Goal: Register for event/course

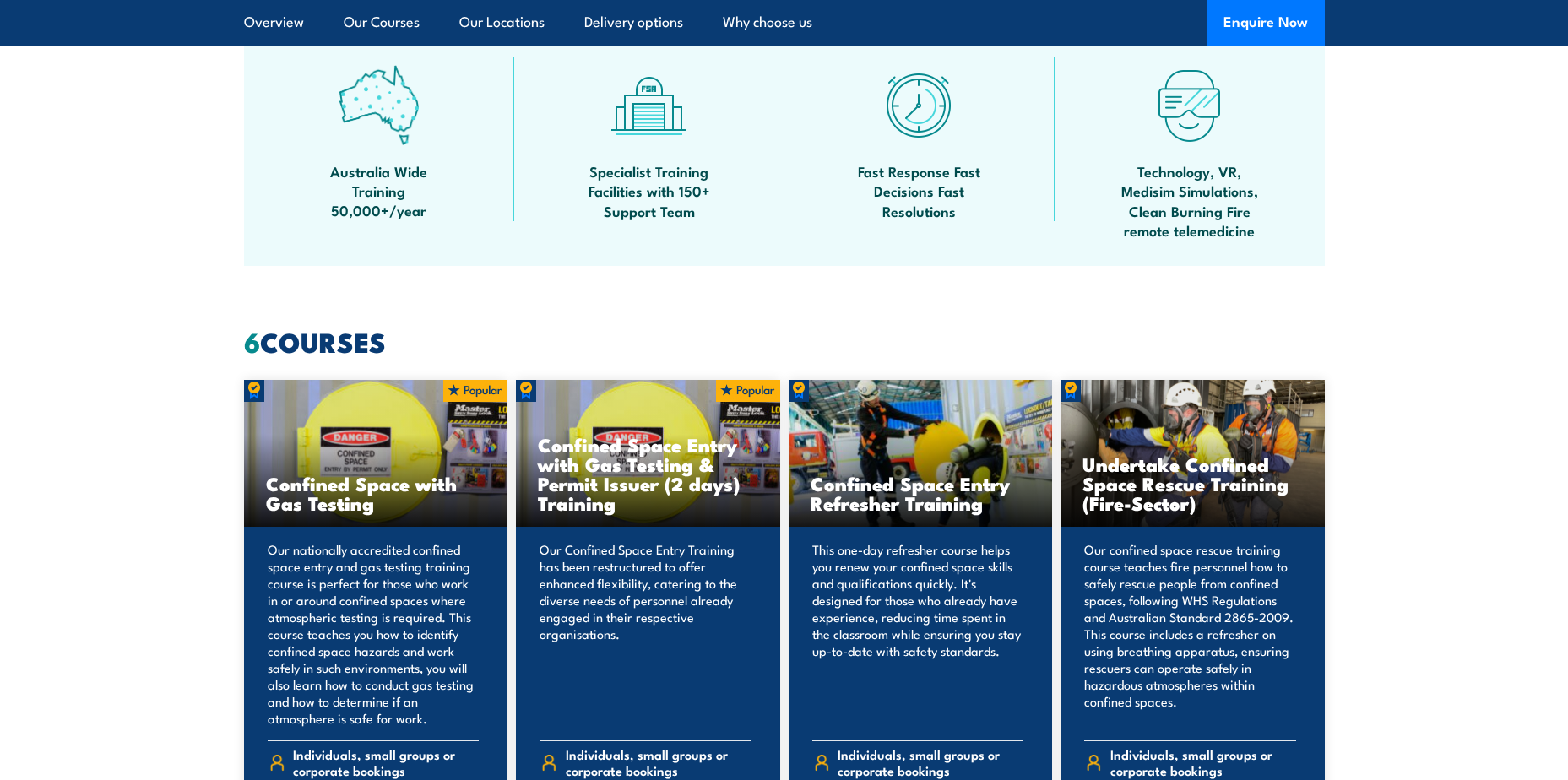
scroll to position [676, 0]
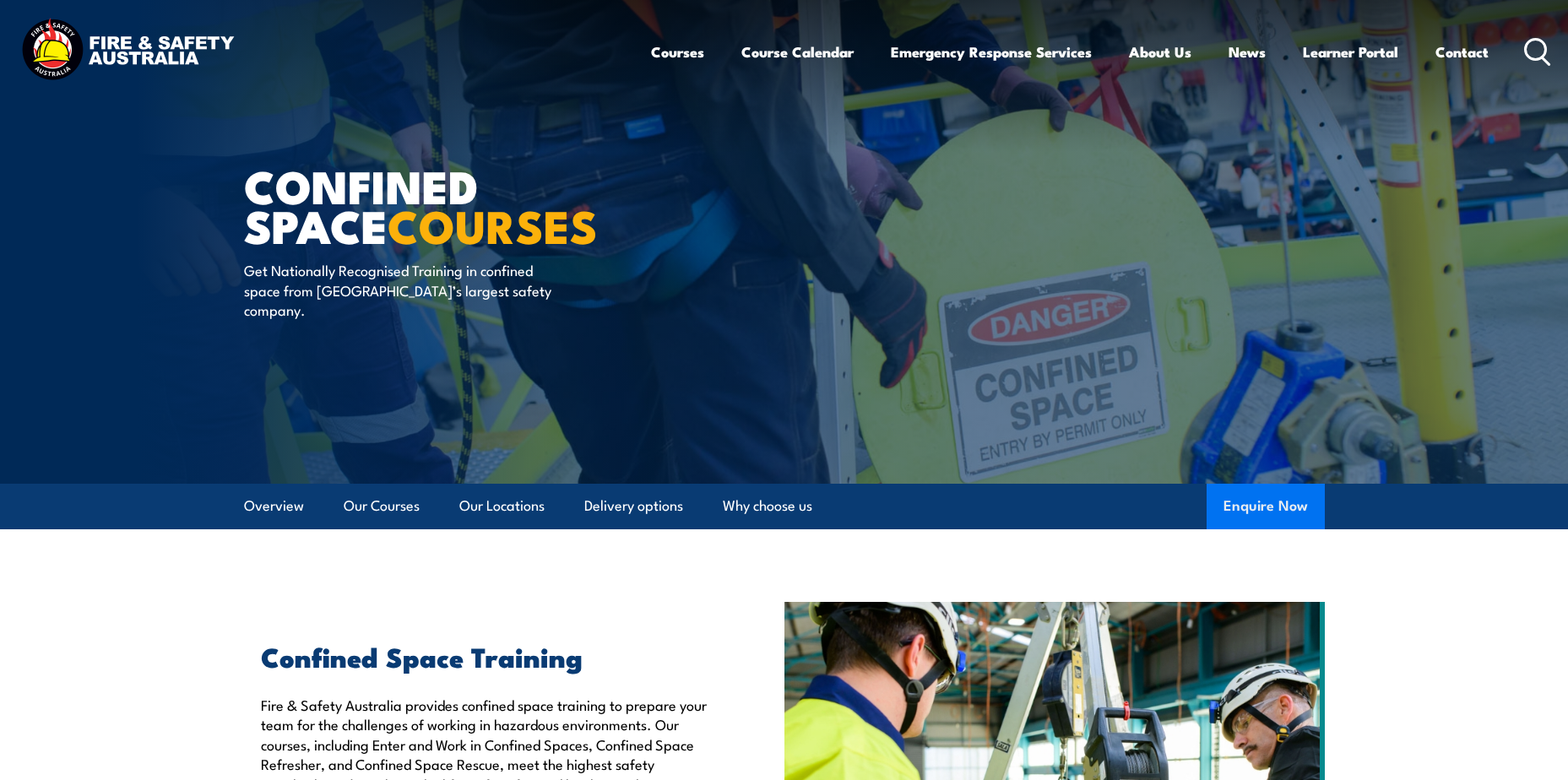
click at [1237, 495] on button "Enquire Now" at bounding box center [1266, 507] width 118 height 46
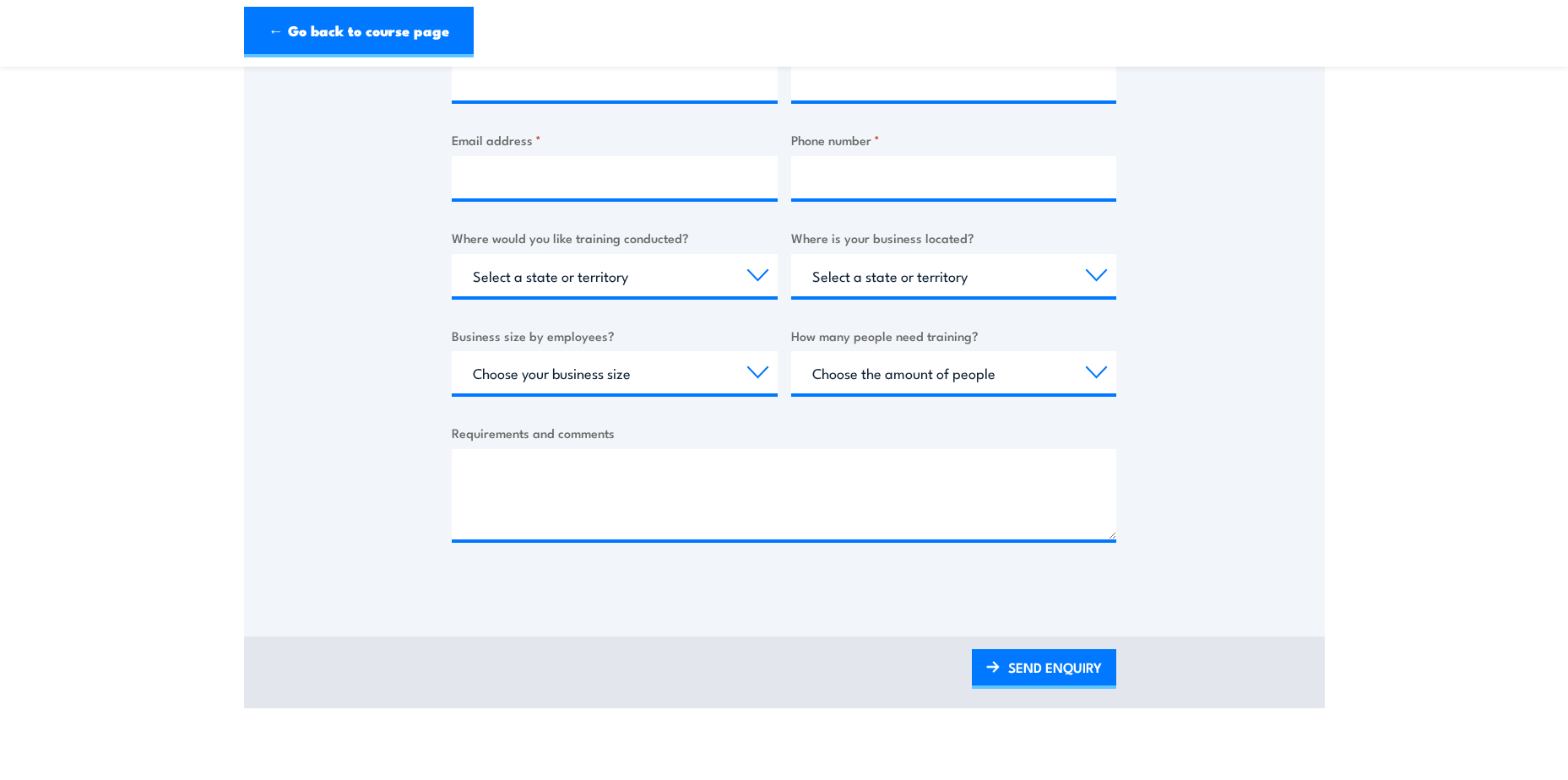
scroll to position [592, 0]
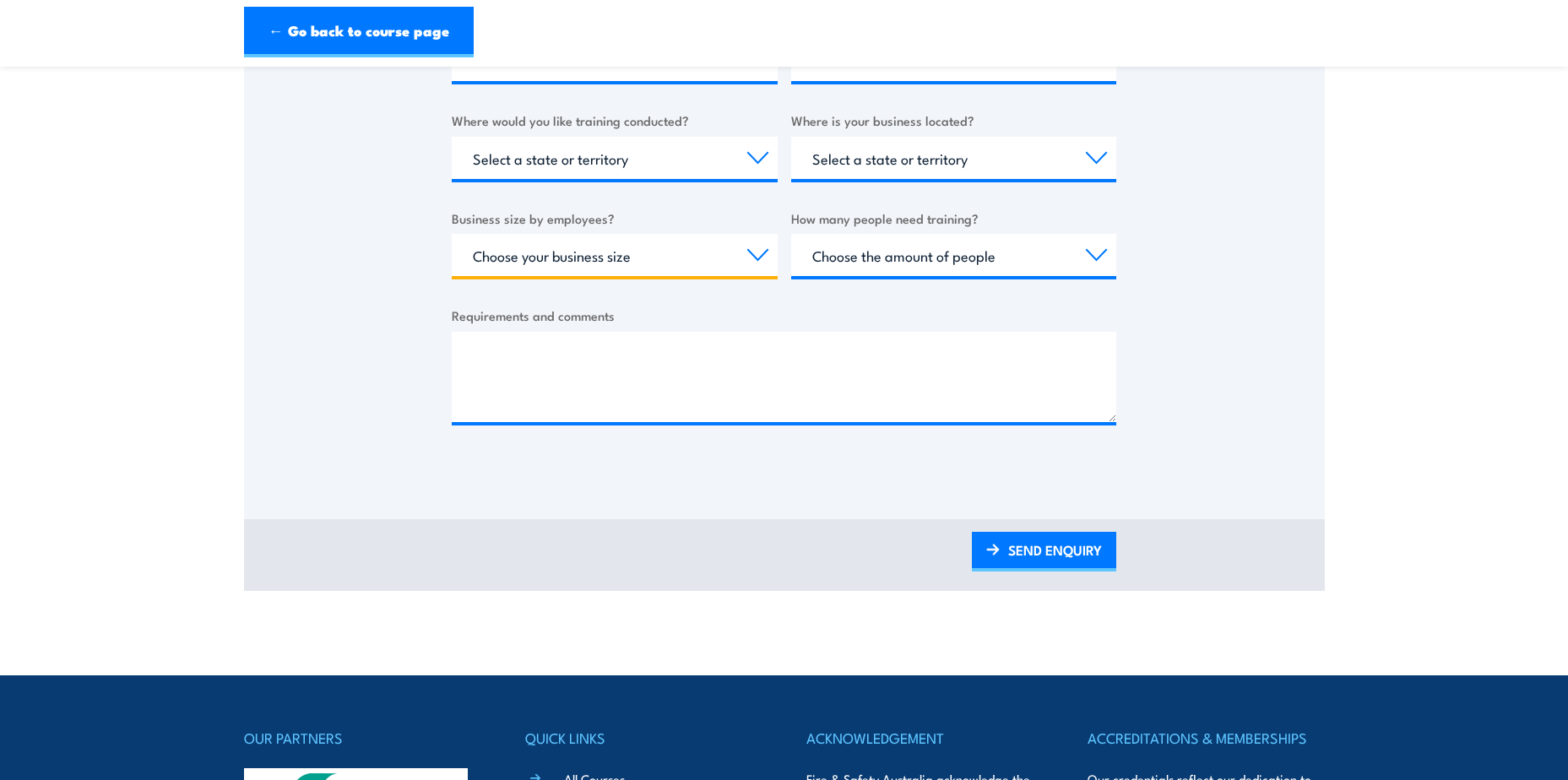
click at [697, 268] on select "Choose your business size 1 to 19 20 to 199 200+" at bounding box center [615, 255] width 326 height 42
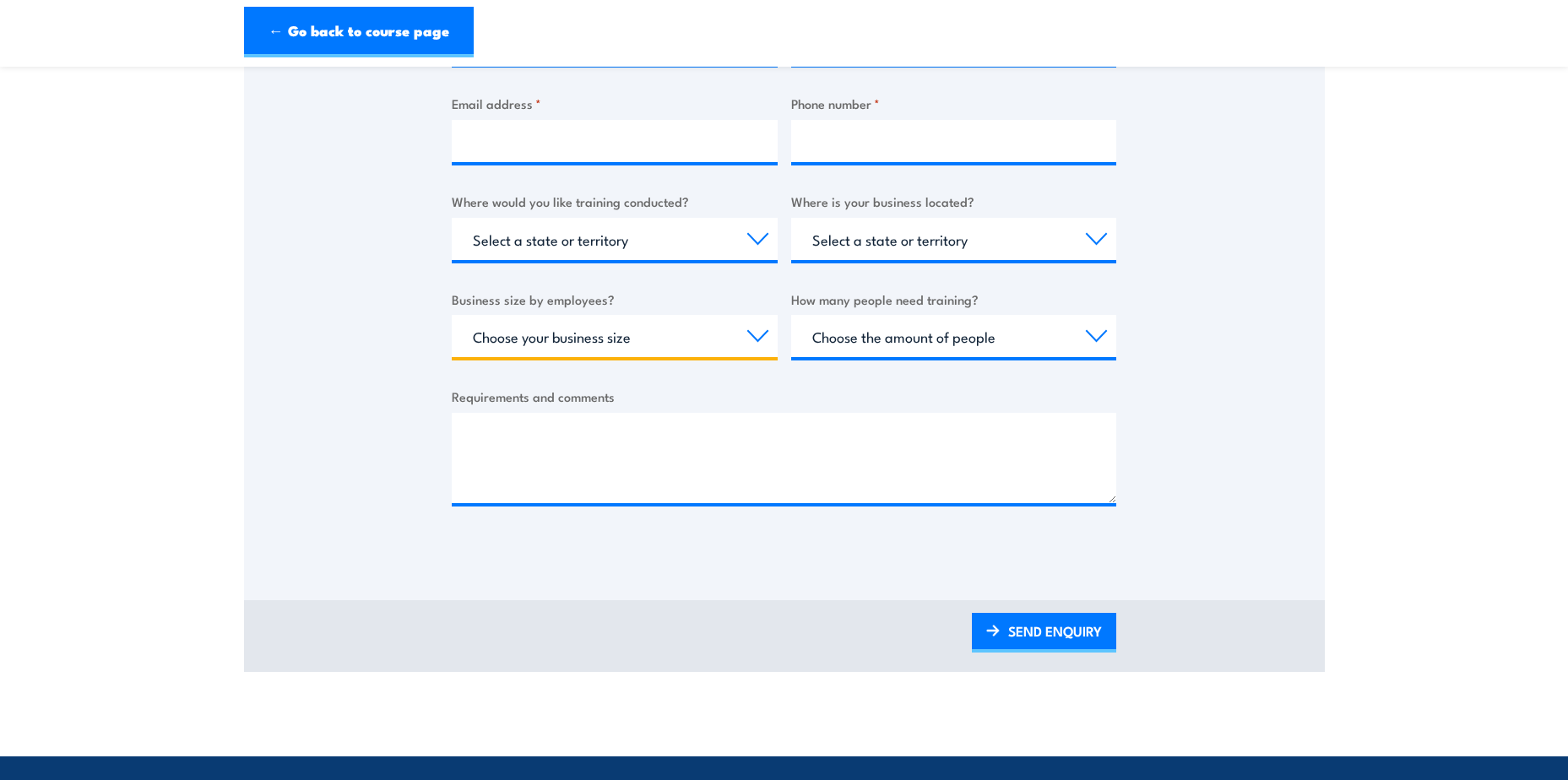
scroll to position [507, 0]
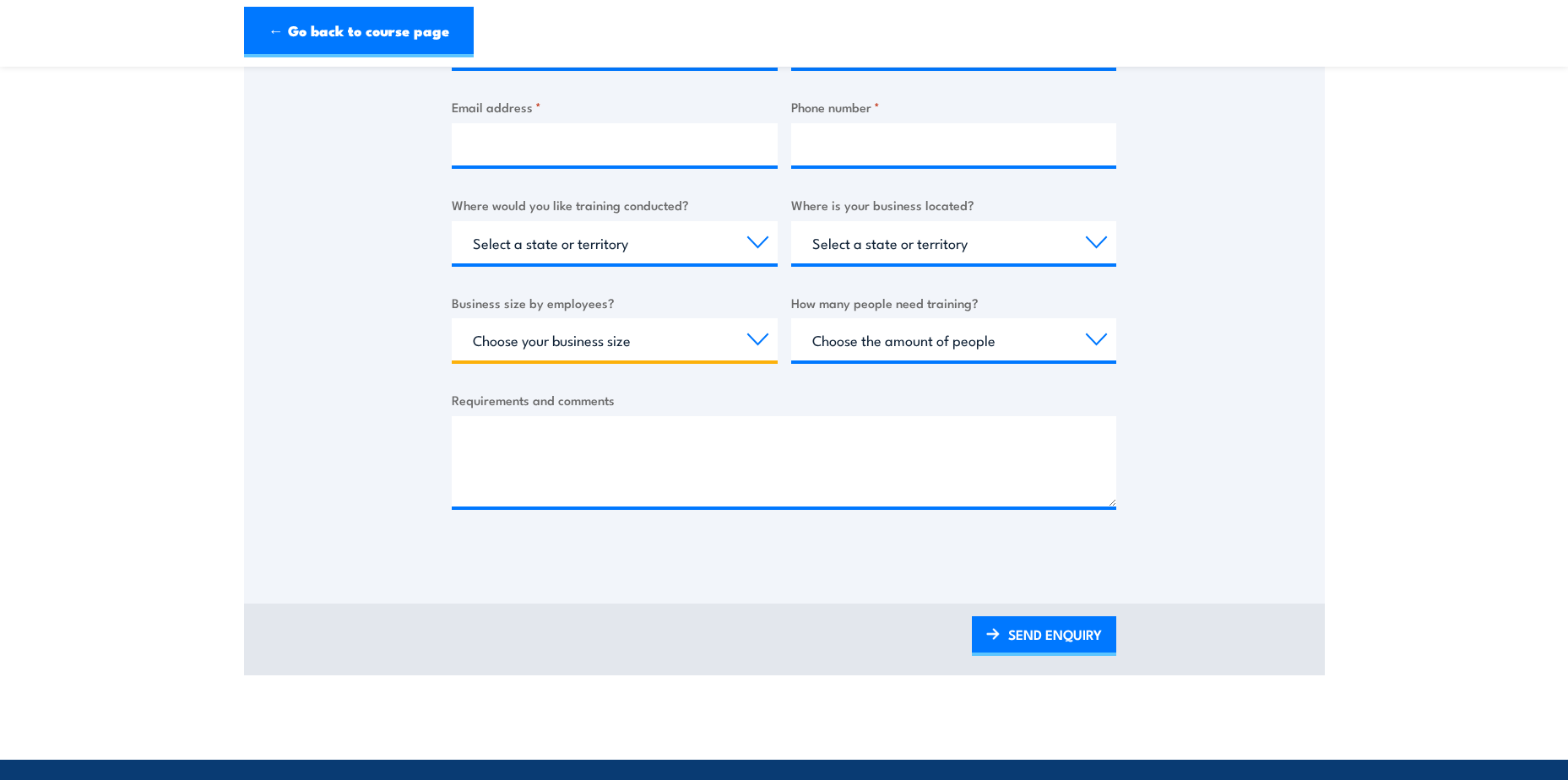
click at [624, 346] on select "Choose your business size 1 to 19 20 to 199 200+" at bounding box center [615, 339] width 326 height 42
select select "200+"
click at [452, 318] on select "Choose your business size 1 to 19 20 to 199 200+" at bounding box center [615, 339] width 326 height 42
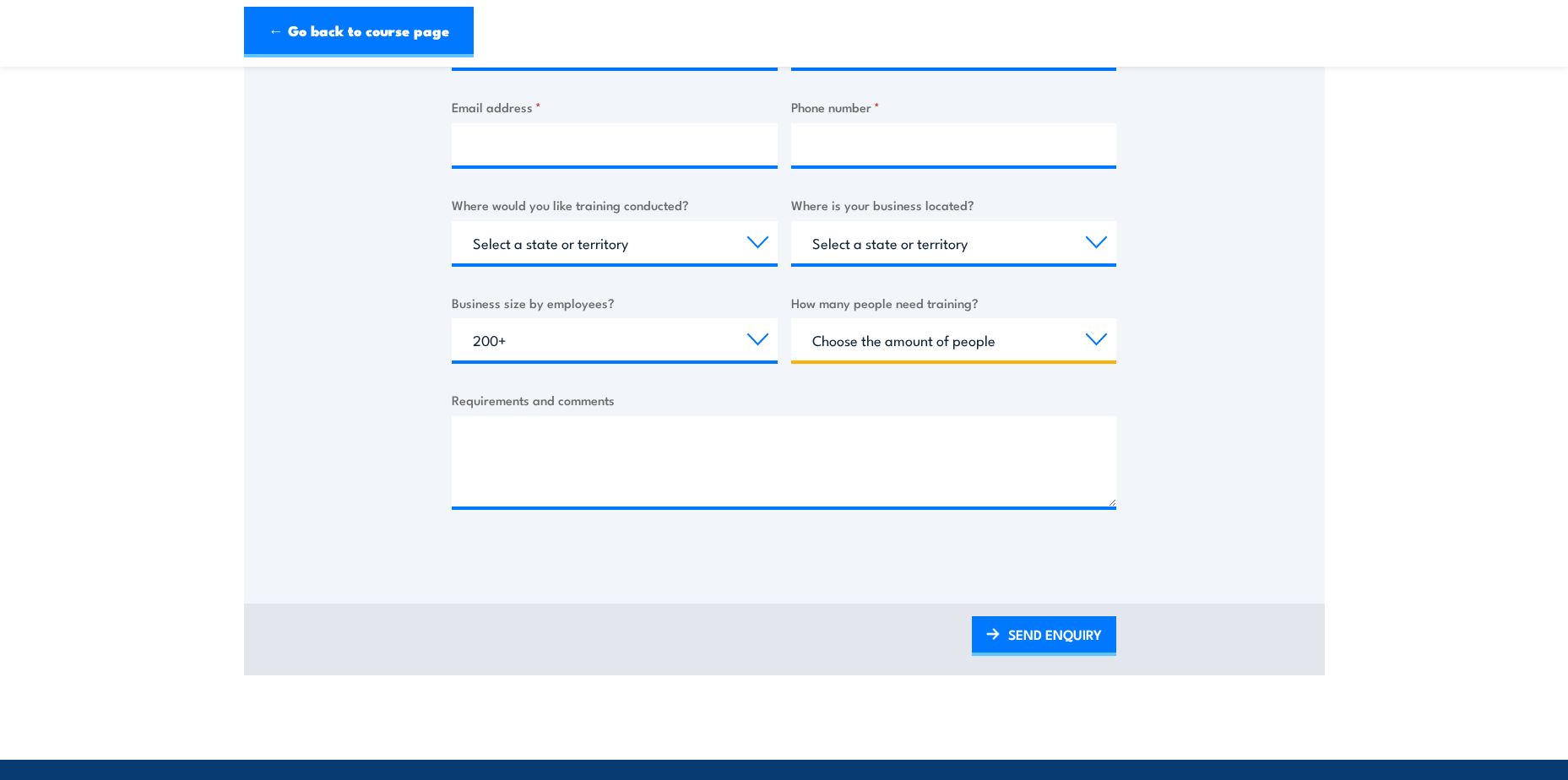
click at [940, 340] on select "Choose the amount of people 1 to 4 5 to 19 20+" at bounding box center [954, 339] width 326 height 42
select select "20+"
click at [791, 318] on select "Choose the amount of people 1 to 4 5 to 19 20+" at bounding box center [954, 339] width 326 height 42
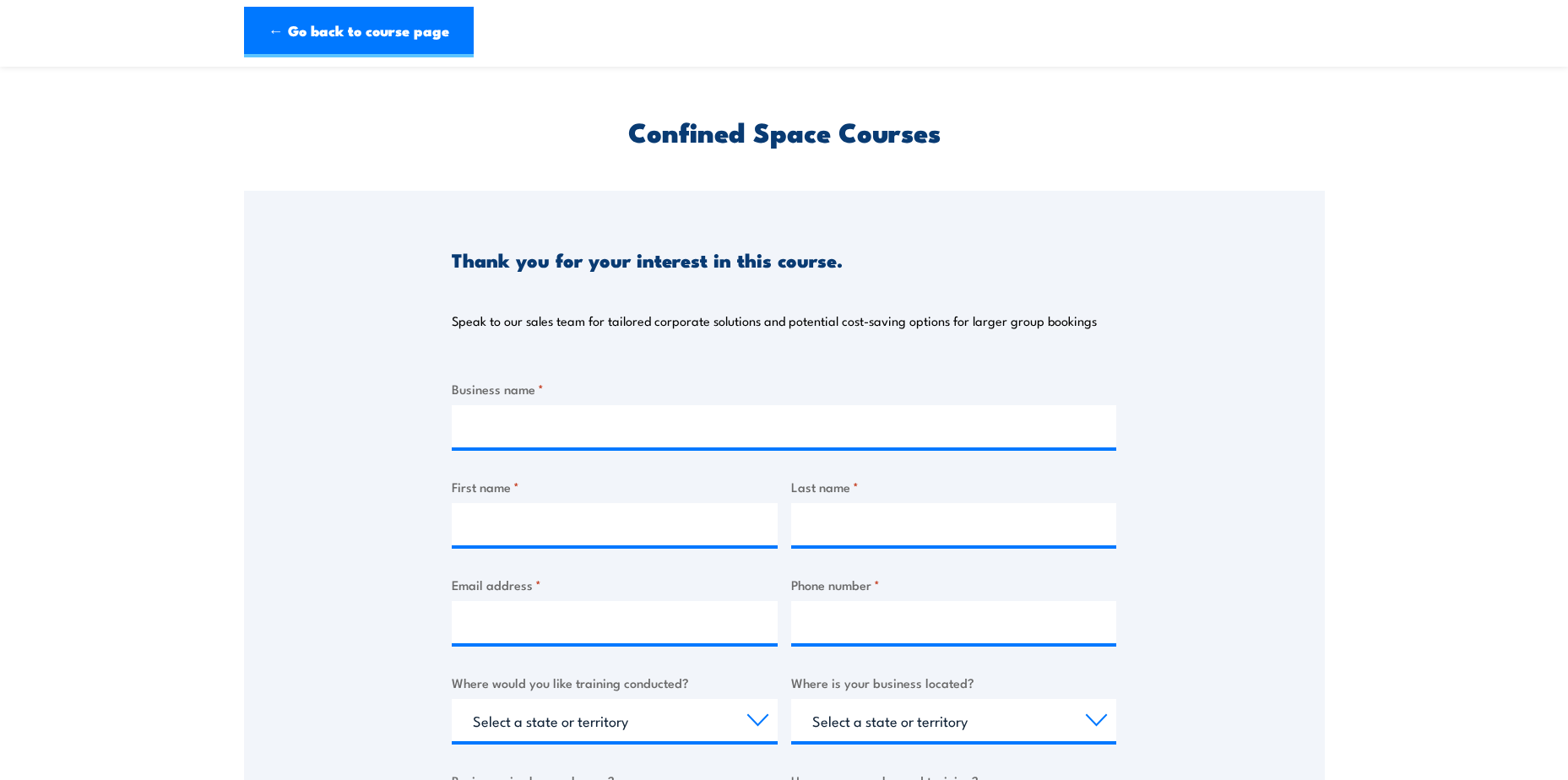
scroll to position [0, 0]
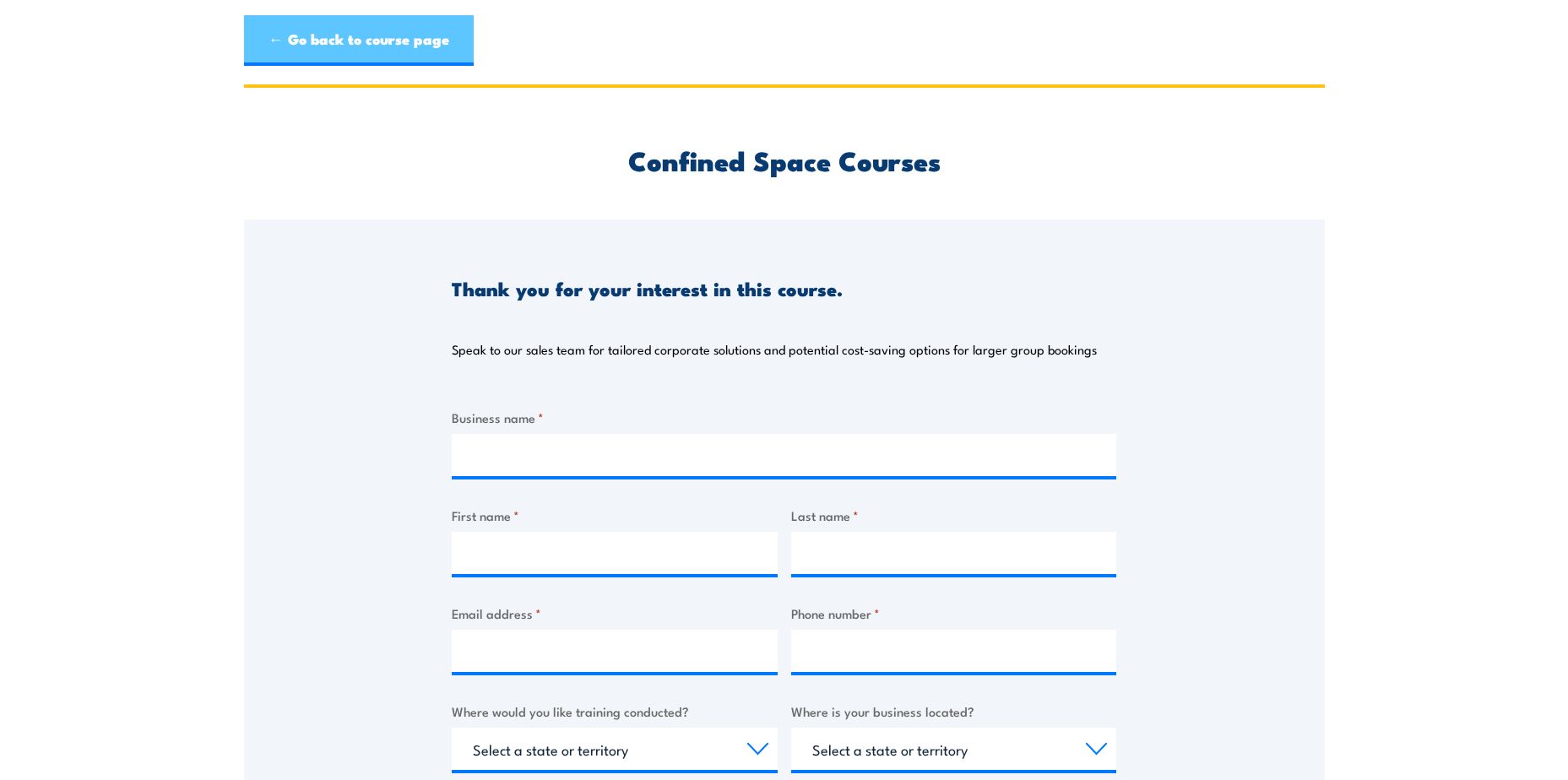
click at [245, 34] on link "← Go back to course page" at bounding box center [358, 40] width 230 height 51
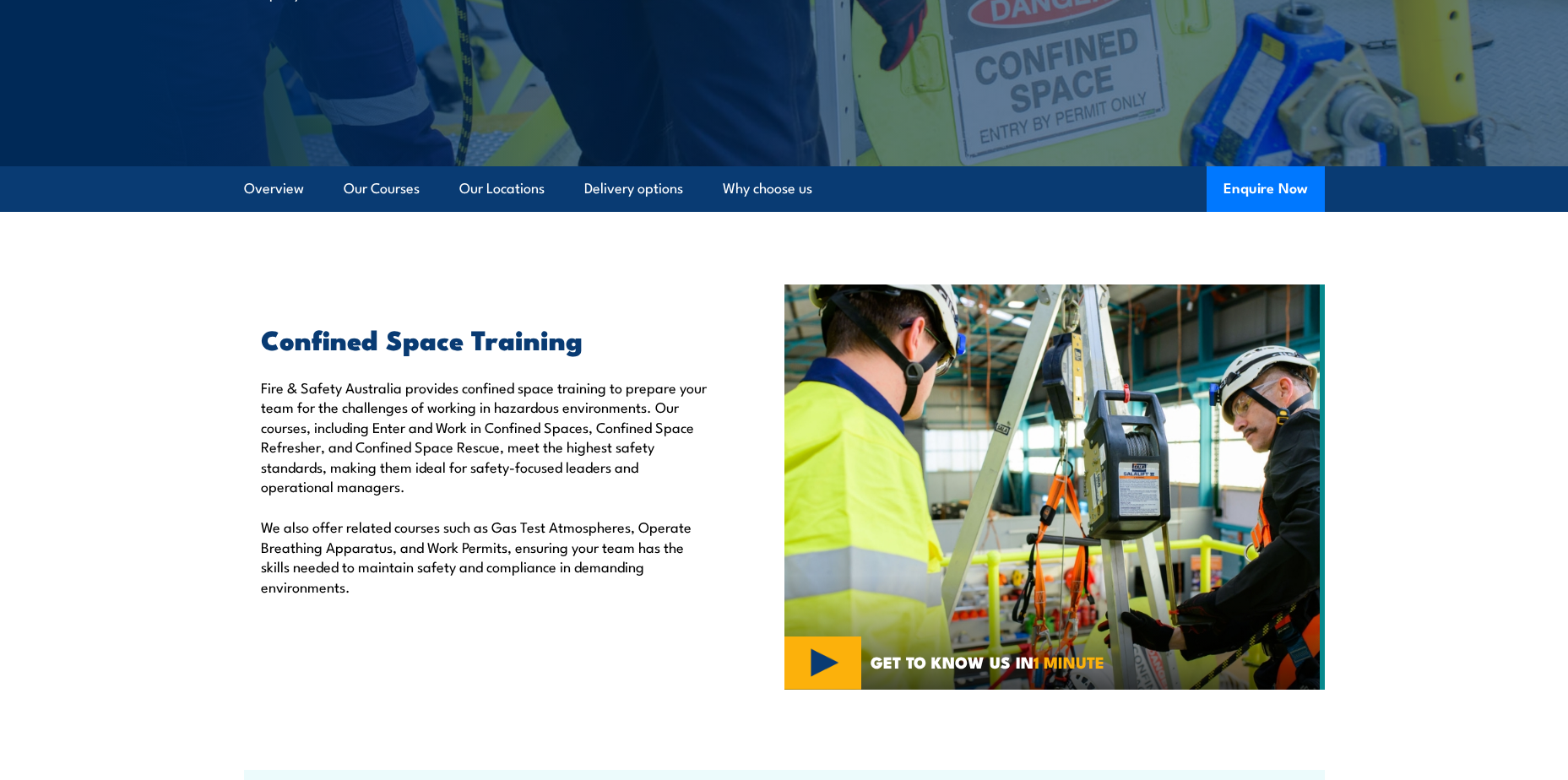
scroll to position [422, 0]
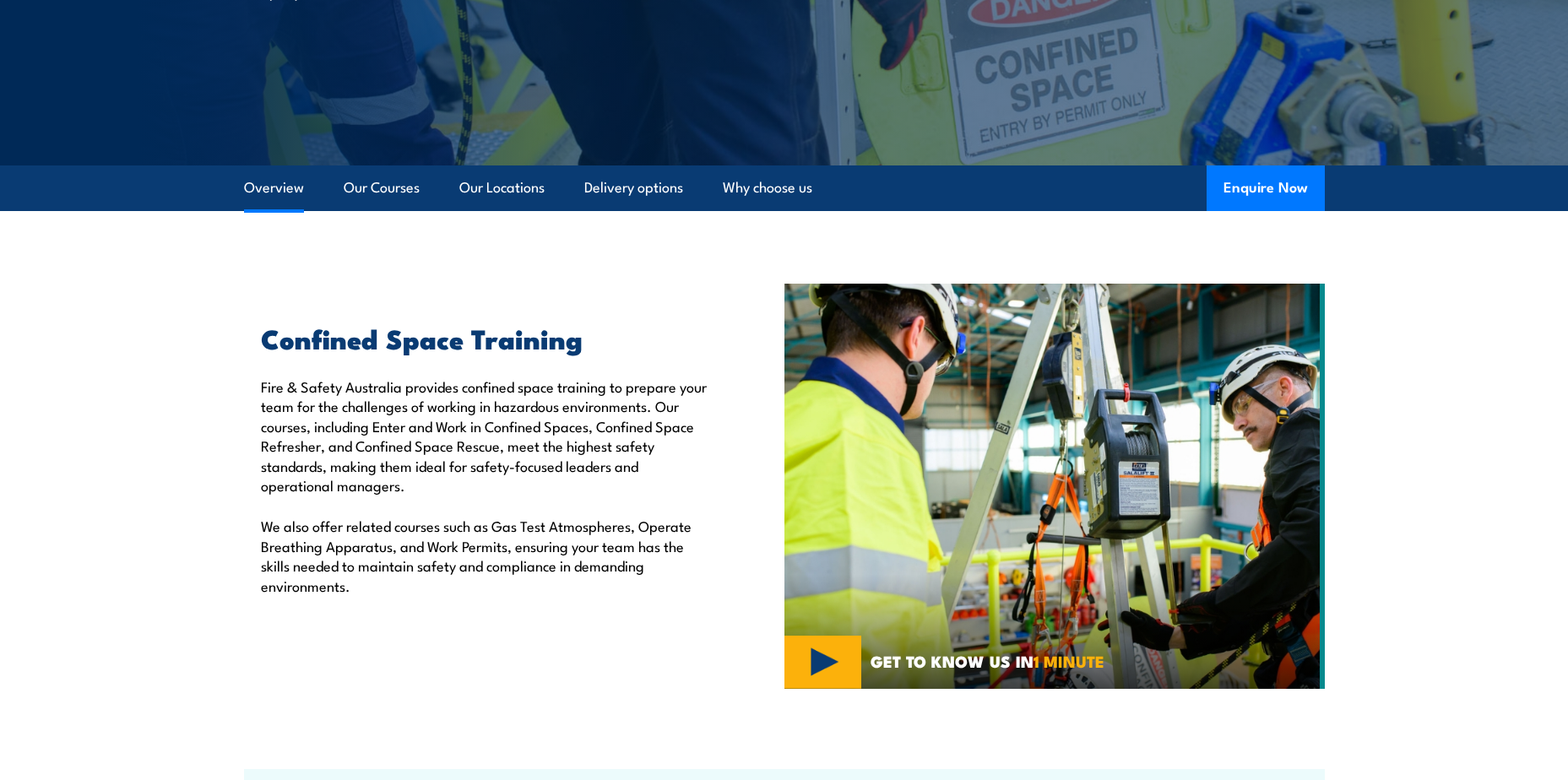
click at [265, 190] on link "Overview" at bounding box center [273, 188] width 60 height 45
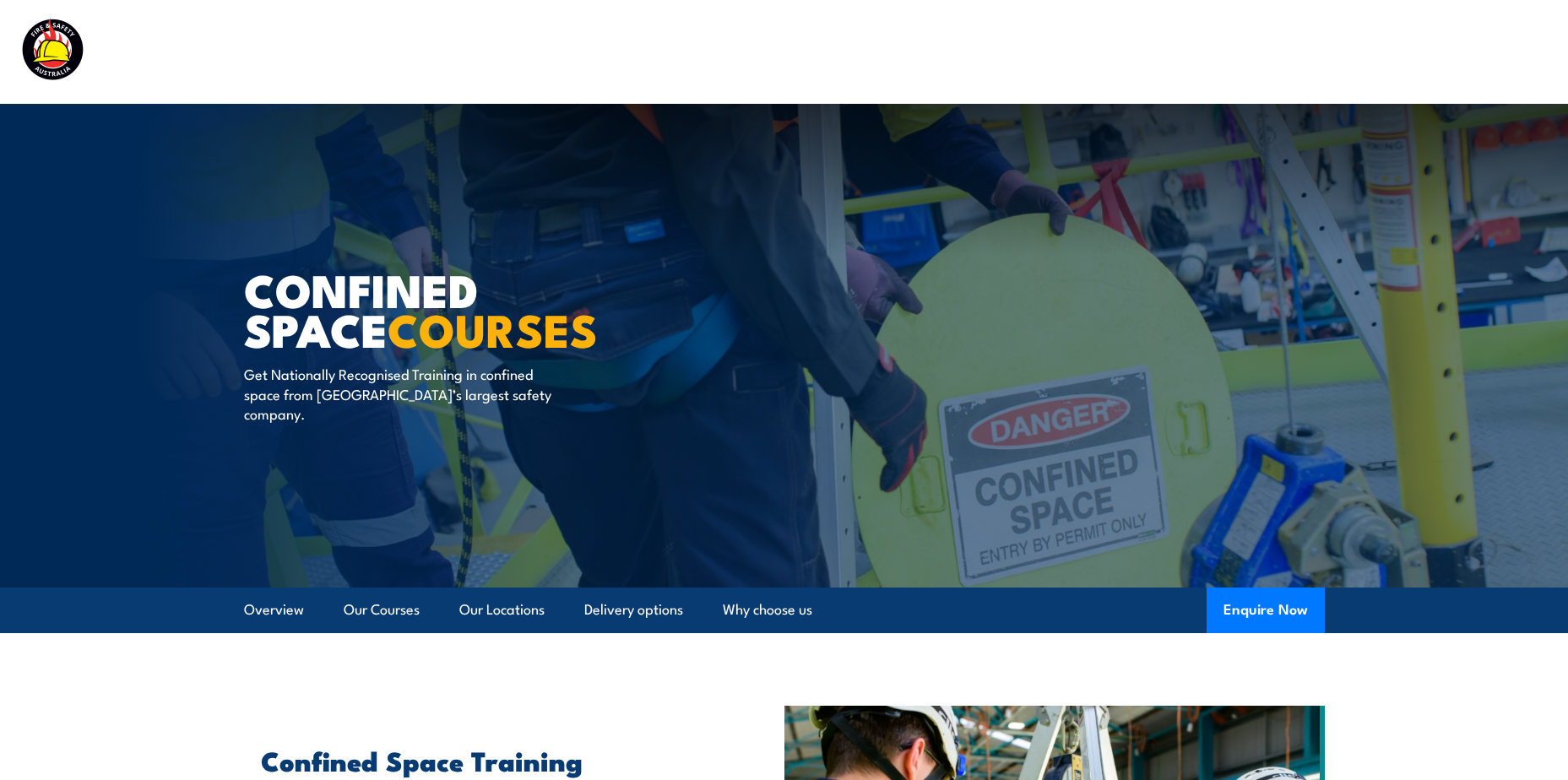
click at [55, 51] on img at bounding box center [127, 51] width 221 height 73
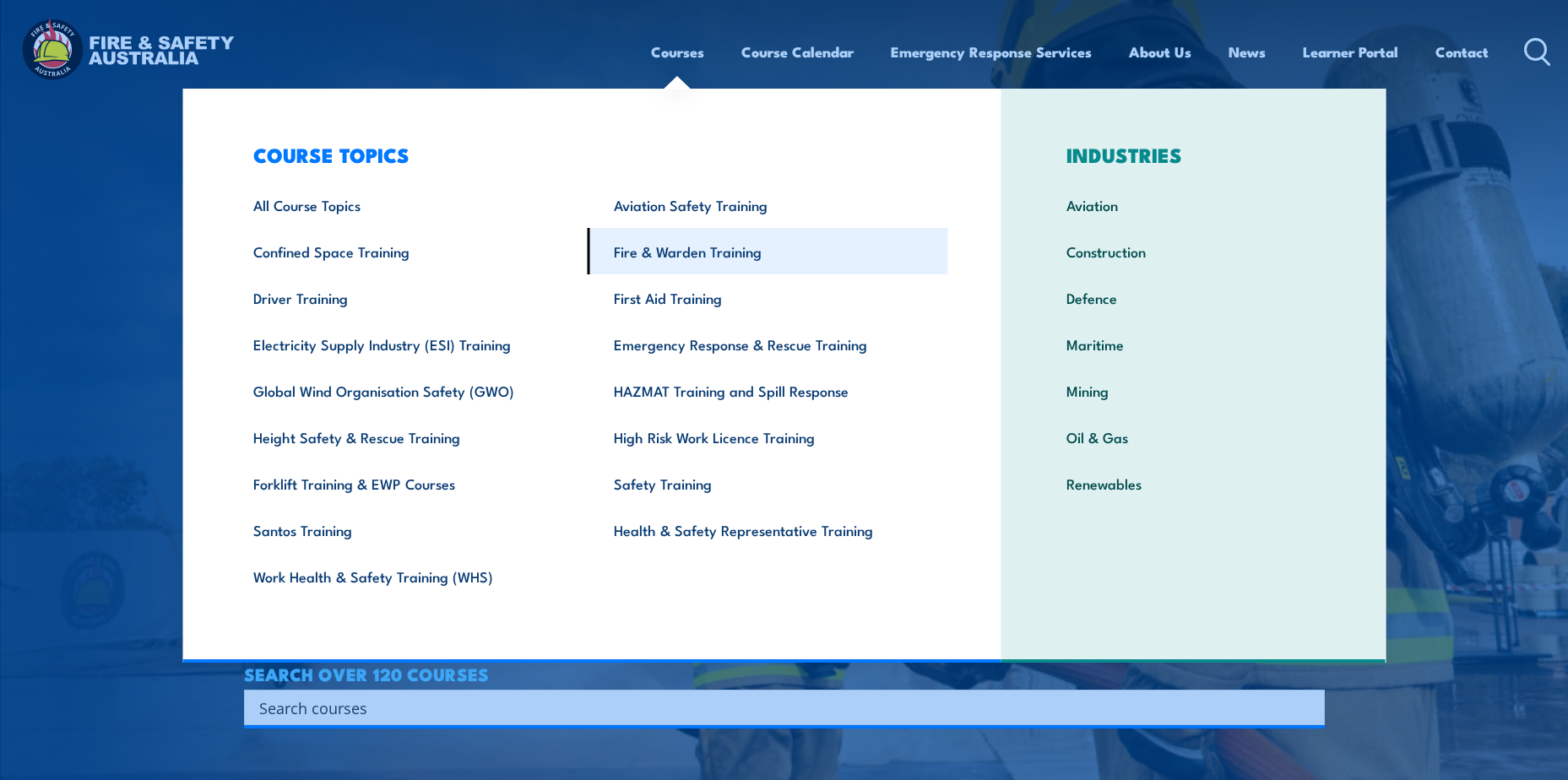
click at [766, 257] on link "Fire & Warden Training" at bounding box center [768, 251] width 360 height 46
